Goal: Task Accomplishment & Management: Complete application form

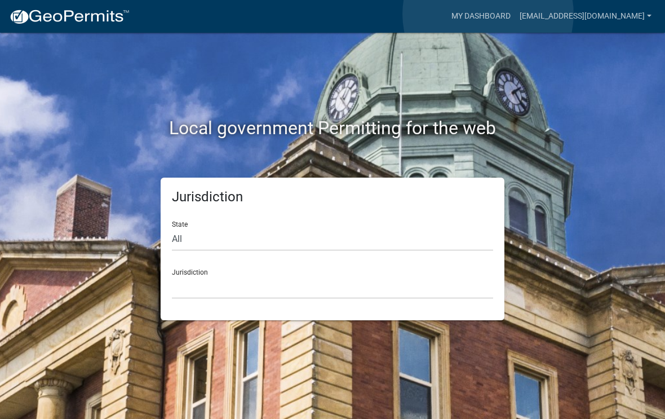
click at [488, 14] on link "My Dashboard" at bounding box center [481, 16] width 68 height 21
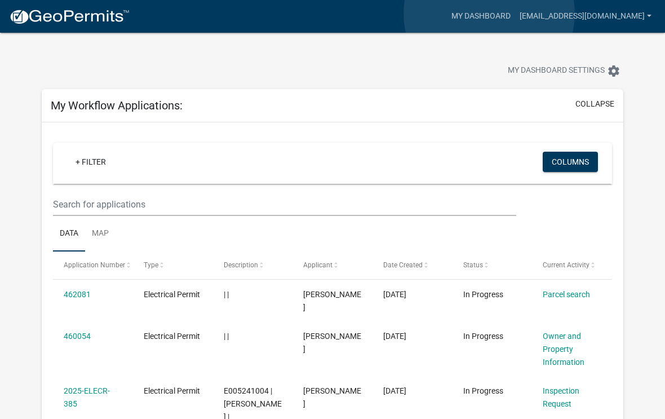
click at [489, 14] on link "My Dashboard" at bounding box center [481, 16] width 68 height 21
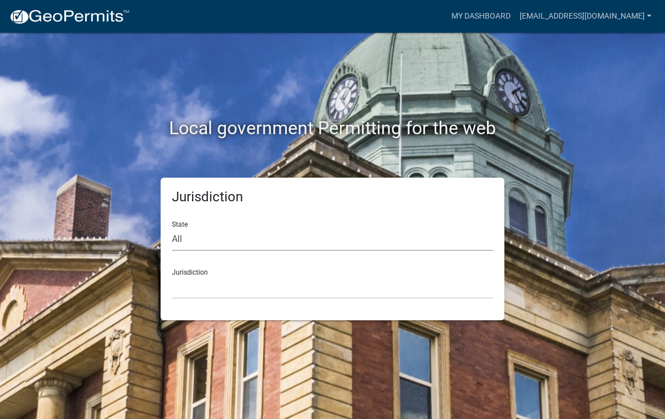
click at [256, 233] on select "All [US_STATE] [US_STATE] [US_STATE] [US_STATE] [US_STATE] [US_STATE] [US_STATE…" at bounding box center [332, 239] width 321 height 23
select select "[US_STATE]"
click at [242, 280] on select "City of [GEOGRAPHIC_DATA], [US_STATE] [GEOGRAPHIC_DATA], [US_STATE][PERSON_NAME…" at bounding box center [332, 287] width 321 height 23
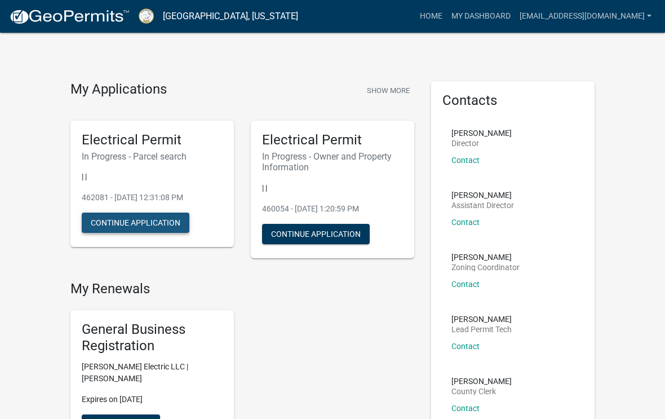
click at [156, 218] on button "Continue Application" at bounding box center [136, 223] width 108 height 20
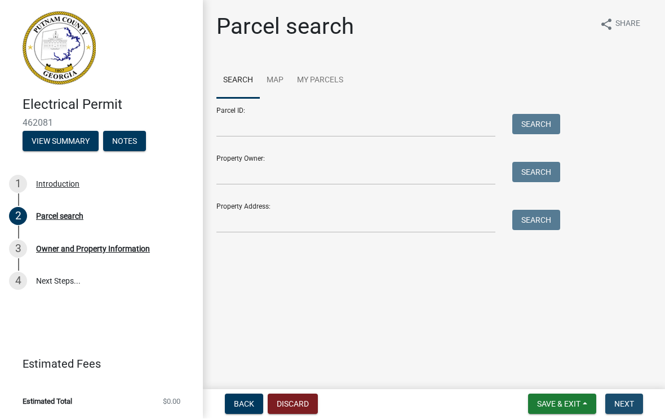
click at [619, 403] on span "Next" at bounding box center [625, 404] width 20 height 9
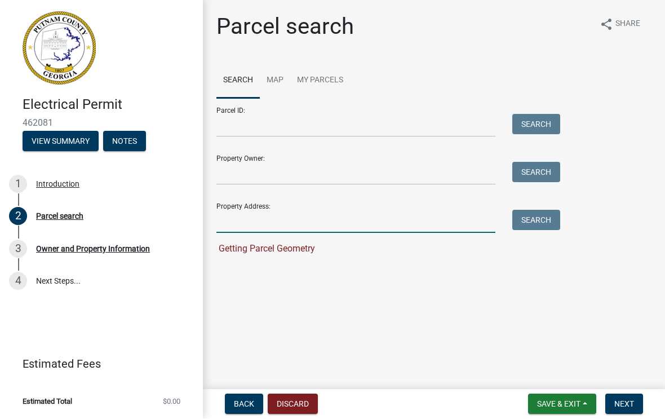
click at [298, 222] on input "Property Address:" at bounding box center [356, 221] width 279 height 23
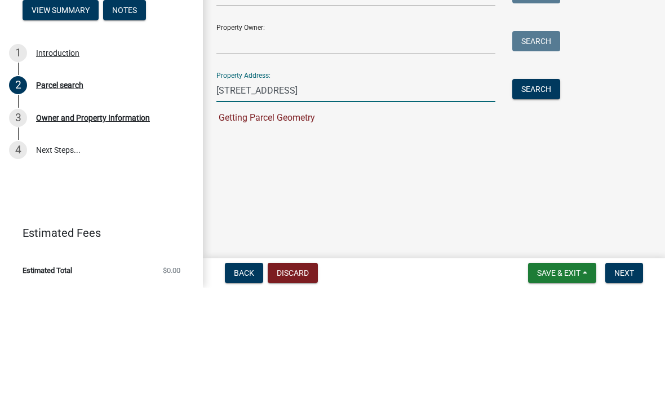
type input "[STREET_ADDRESS]"
click at [536, 210] on button "Search" at bounding box center [537, 220] width 48 height 20
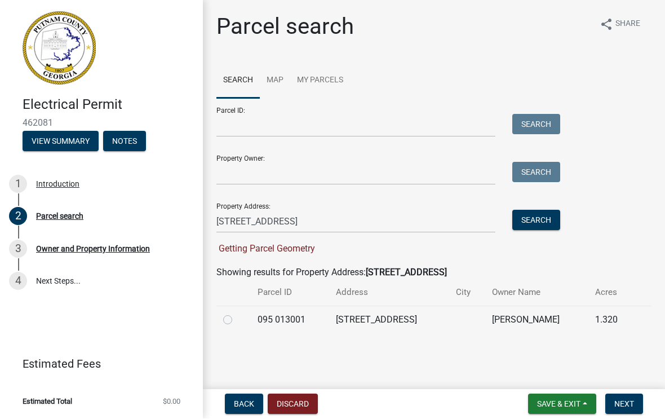
click at [237, 313] on label at bounding box center [237, 313] width 0 height 0
click at [237, 321] on 013001 "radio" at bounding box center [240, 316] width 7 height 7
radio 013001 "true"
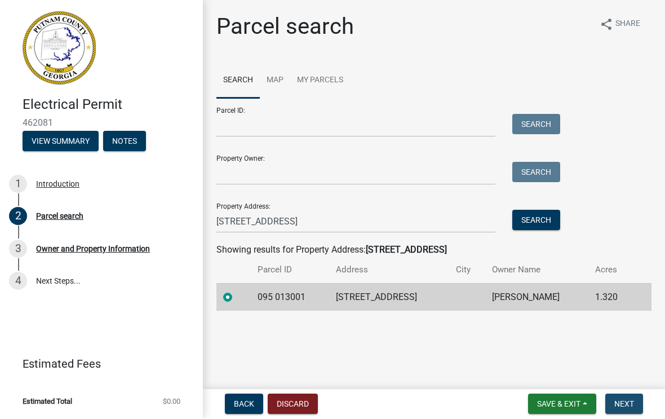
click at [626, 406] on span "Next" at bounding box center [625, 404] width 20 height 9
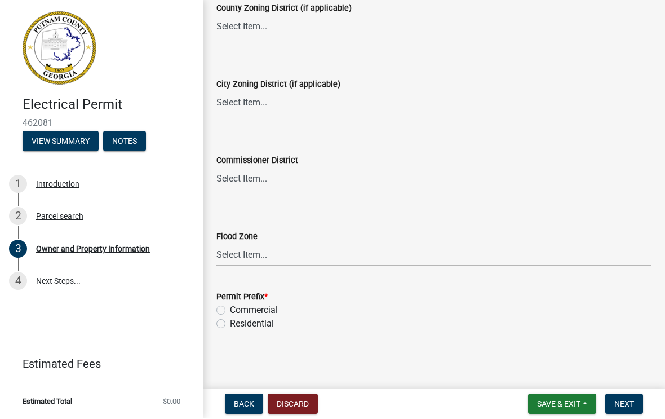
scroll to position [2062, 0]
click at [624, 400] on span "Next" at bounding box center [625, 404] width 20 height 9
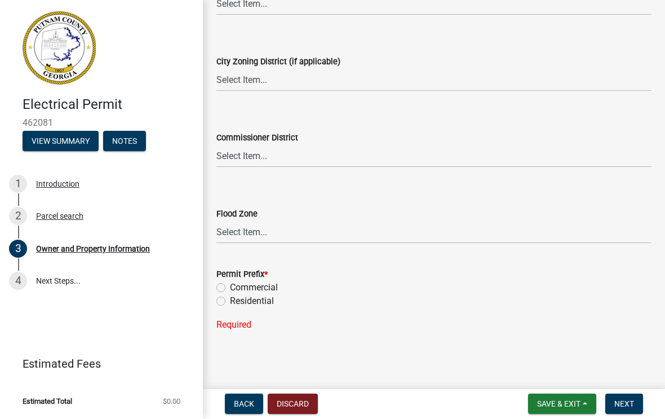
scroll to position [2189, 0]
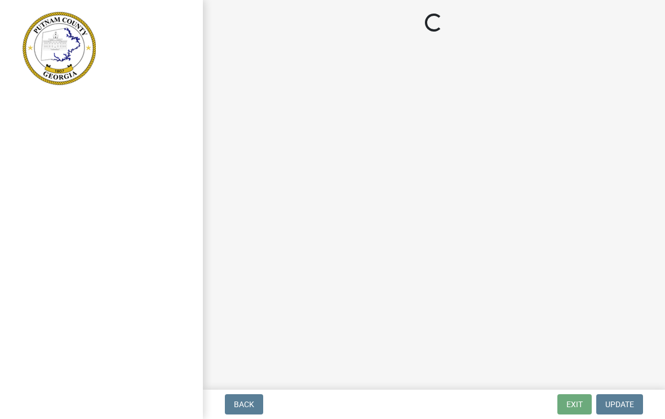
scroll to position [1, 0]
